Goal: Find specific page/section: Find specific page/section

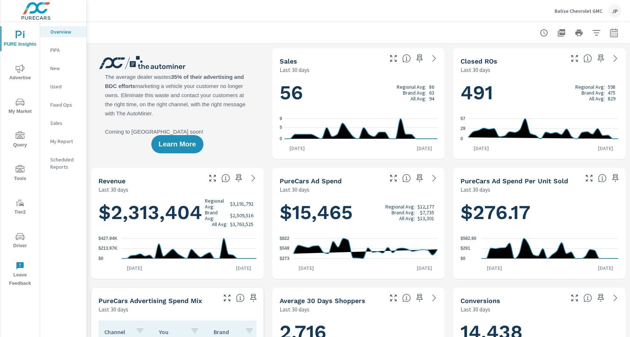
click at [18, 237] on icon "nav menu" at bounding box center [20, 236] width 9 height 9
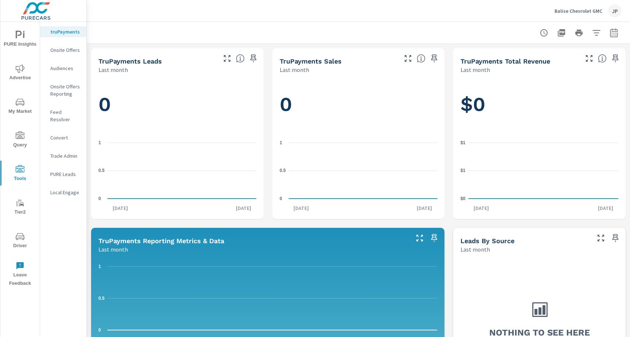
click at [20, 234] on icon "nav menu" at bounding box center [20, 236] width 9 height 9
click at [58, 115] on p "Feed Resolver" at bounding box center [65, 115] width 30 height 15
